Goal: Use online tool/utility: Utilize a website feature to perform a specific function

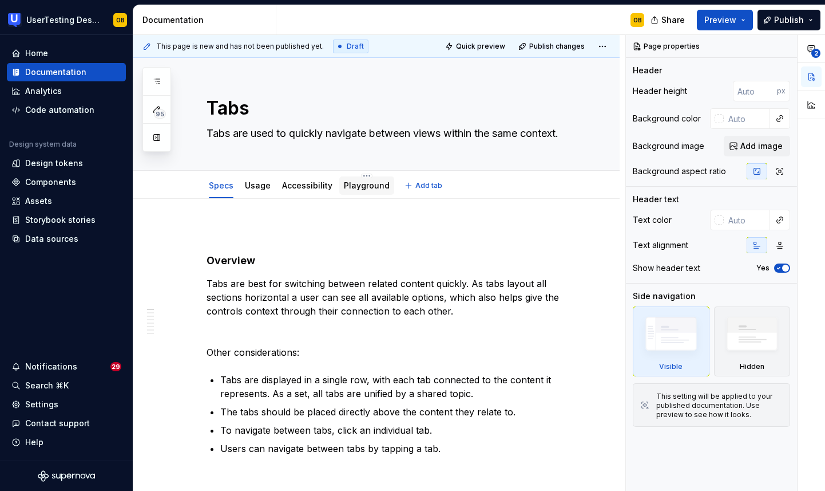
click at [361, 192] on div "Playground" at bounding box center [366, 185] width 55 height 18
click at [355, 192] on div "Playground" at bounding box center [367, 186] width 46 height 14
click at [357, 183] on link "Playground" at bounding box center [367, 185] width 46 height 10
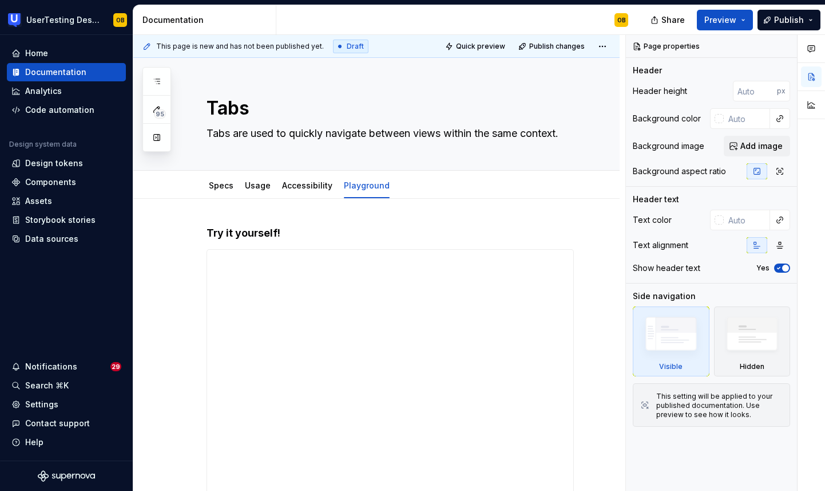
type textarea "*"
